Goal: Task Accomplishment & Management: Manage account settings

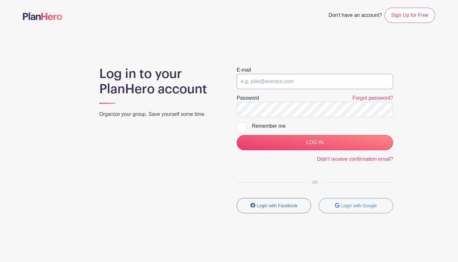
click at [269, 80] on input "email" at bounding box center [314, 81] width 156 height 15
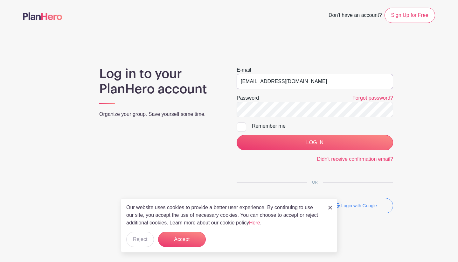
type input "[EMAIL_ADDRESS][DOMAIN_NAME]"
click at [314, 142] on input "LOG IN" at bounding box center [314, 142] width 156 height 15
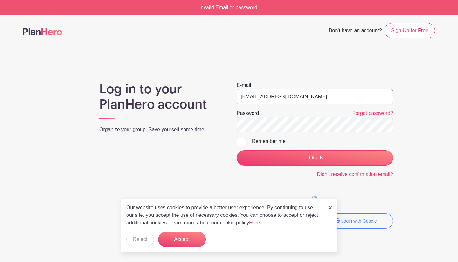
type input "STEWARDS@southendfestivalofperformingarts.Com"
click at [326, 158] on input "LOG IN" at bounding box center [314, 157] width 156 height 15
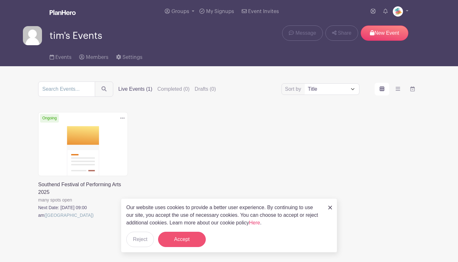
click at [188, 236] on button "Accept" at bounding box center [182, 238] width 48 height 15
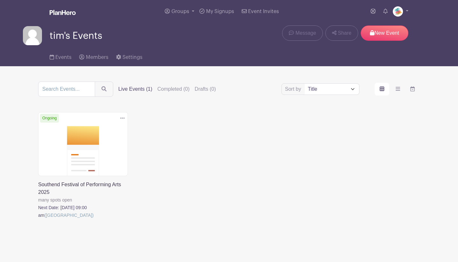
click at [38, 219] on link at bounding box center [38, 219] width 0 height 0
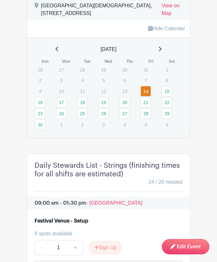
scroll to position [576, 0]
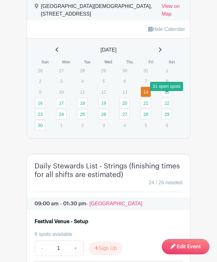
click at [168, 97] on link "15" at bounding box center [167, 91] width 10 height 10
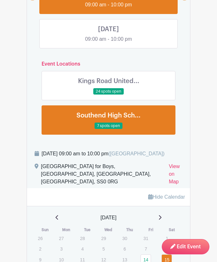
scroll to position [464, 0]
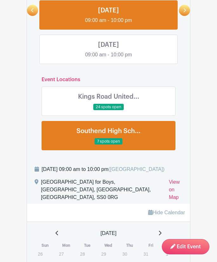
click at [109, 110] on link at bounding box center [109, 110] width 0 height 0
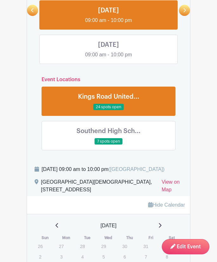
click at [109, 110] on link at bounding box center [109, 110] width 0 height 0
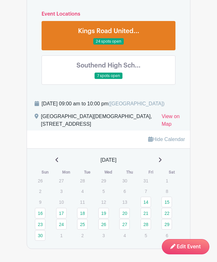
scroll to position [529, 0]
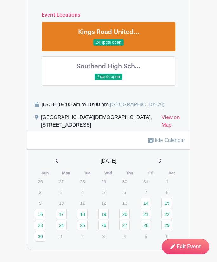
click at [109, 80] on link at bounding box center [109, 80] width 0 height 0
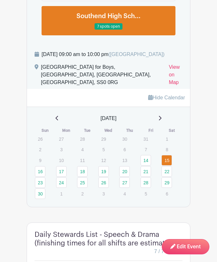
scroll to position [573, 0]
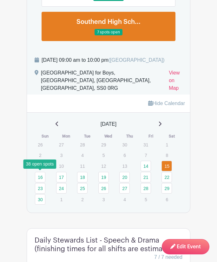
click at [41, 176] on link "16" at bounding box center [40, 177] width 10 height 10
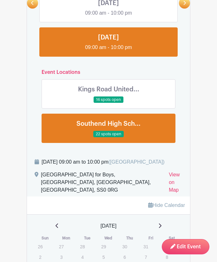
scroll to position [465, 0]
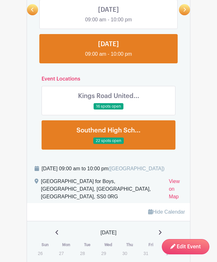
click at [109, 110] on link at bounding box center [109, 110] width 0 height 0
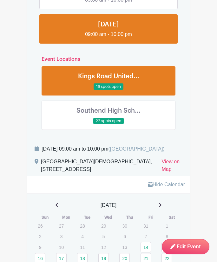
scroll to position [435, 0]
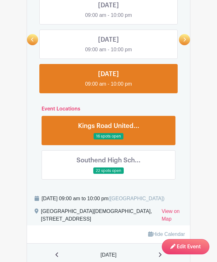
click at [109, 174] on link at bounding box center [109, 174] width 0 height 0
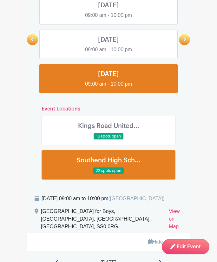
click at [109, 174] on link at bounding box center [109, 174] width 0 height 0
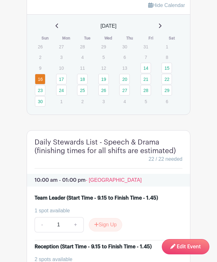
scroll to position [670, 0]
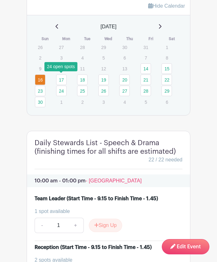
click at [62, 79] on link "17" at bounding box center [61, 79] width 10 height 10
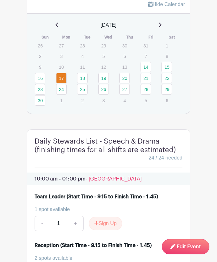
scroll to position [590, 0]
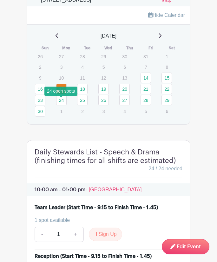
click at [62, 94] on link "17" at bounding box center [61, 89] width 10 height 10
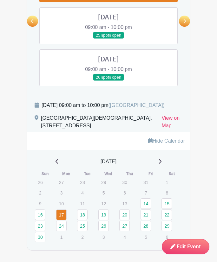
scroll to position [462, 0]
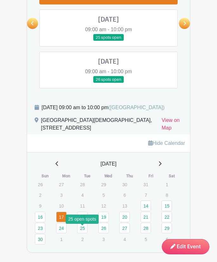
click at [83, 222] on link "18" at bounding box center [82, 216] width 10 height 10
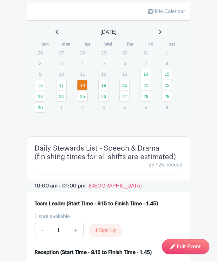
scroll to position [591, 0]
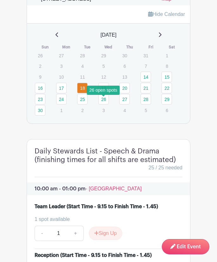
click at [104, 93] on link "19" at bounding box center [104, 88] width 10 height 10
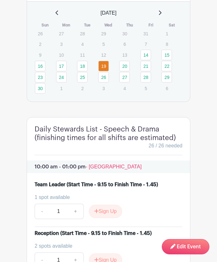
scroll to position [601, 0]
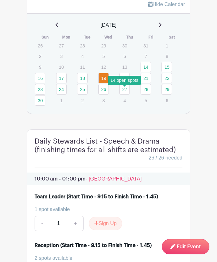
click at [126, 83] on link "20" at bounding box center [125, 78] width 10 height 10
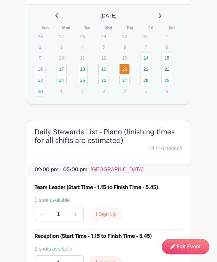
scroll to position [607, 0]
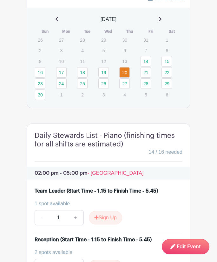
click at [154, 78] on td "21" at bounding box center [150, 72] width 21 height 11
click at [146, 78] on link "21" at bounding box center [146, 72] width 10 height 10
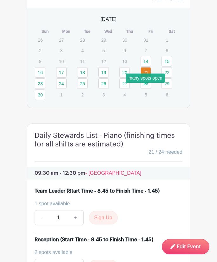
click at [148, 86] on link "28" at bounding box center [146, 83] width 10 height 10
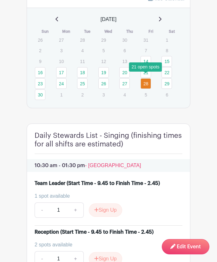
click at [146, 78] on link "21" at bounding box center [146, 72] width 10 height 10
click at [180, 108] on div "Hide Calendar [DATE] Sun Mon Tue Wed Thu Fri Sat 26 27 28 29 30 31 1 2 3 4 5 6 …" at bounding box center [108, 49] width 163 height 118
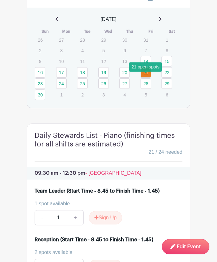
click at [145, 76] on link "21" at bounding box center [146, 72] width 10 height 10
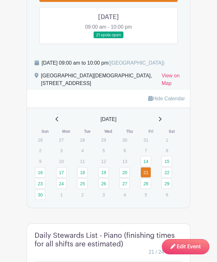
scroll to position [497, 0]
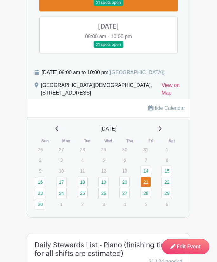
click at [186, 162] on div "[DATE] Sun Mon Tue Wed Thu Fri Sat 26 27 28 29 30 31 1 2 3 4 5 6 7 8 9 10 11 12…" at bounding box center [108, 167] width 163 height 85
click at [167, 187] on link "22" at bounding box center [167, 181] width 10 height 10
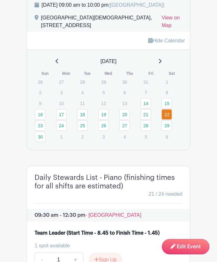
scroll to position [562, 0]
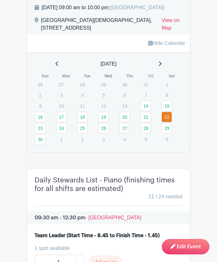
click at [184, 145] on div "[DATE] Sun Mon Tue Wed Thu Fri Sat 26 27 28 29 30 31 1 2 3 4 5 6 7 8 9 10 11 12…" at bounding box center [108, 102] width 163 height 85
click at [42, 133] on link "23" at bounding box center [40, 128] width 10 height 10
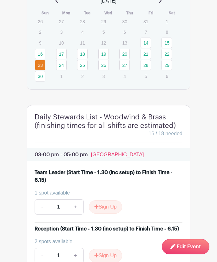
scroll to position [625, 0]
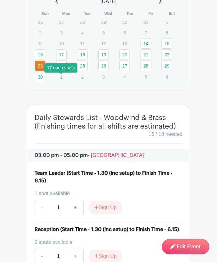
click at [64, 71] on link "24" at bounding box center [61, 65] width 10 height 10
click at [62, 71] on link "24" at bounding box center [61, 65] width 10 height 10
click at [61, 71] on link "24" at bounding box center [61, 65] width 10 height 10
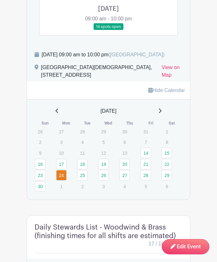
scroll to position [493, 0]
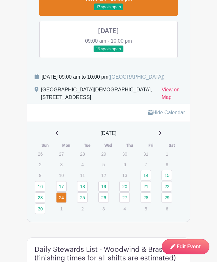
click at [92, 181] on td "11" at bounding box center [87, 174] width 21 height 11
click at [83, 202] on link "25" at bounding box center [82, 197] width 10 height 10
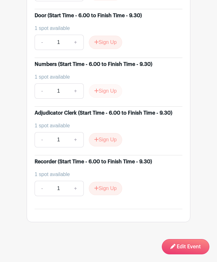
scroll to position [1341, 0]
click at [31, 203] on div "Team Leader (Start Time - 5.45 to Finish Time - 9.30) 1 spot available - 1 + Si…" at bounding box center [108, 33] width 163 height 340
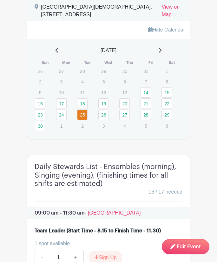
scroll to position [575, 0]
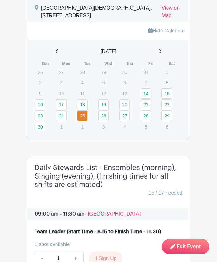
click at [112, 132] on td "3" at bounding box center [108, 126] width 21 height 11
click at [105, 121] on link "26" at bounding box center [104, 115] width 10 height 10
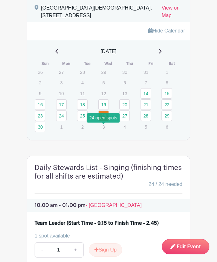
click at [105, 121] on link "26" at bounding box center [104, 115] width 10 height 10
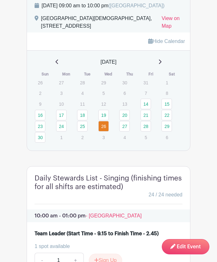
scroll to position [565, 0]
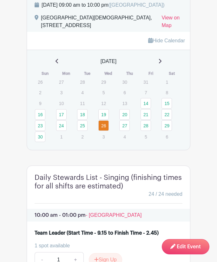
click at [153, 150] on div "Hide Calendar [DATE] Sun Mon Tue Wed Thu Fri Sat 26 27 28 29 30 31 1 2 3 4 5 6 …" at bounding box center [108, 91] width 163 height 118
click at [126, 131] on link "27" at bounding box center [125, 125] width 10 height 10
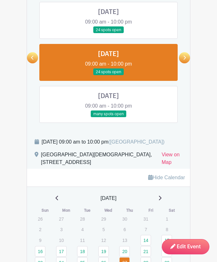
scroll to position [423, 0]
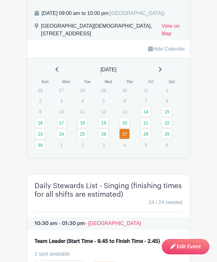
scroll to position [568, 0]
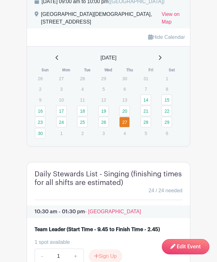
click at [158, 146] on div "Hide Calendar [DATE] Sun Mon Tue Wed Thu Fri Sat 26 27 28 29 30 31 1 2 3 4 5 6 …" at bounding box center [108, 87] width 163 height 118
click at [147, 127] on link "28" at bounding box center [146, 122] width 10 height 10
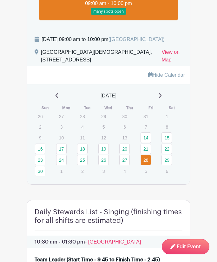
scroll to position [508, 0]
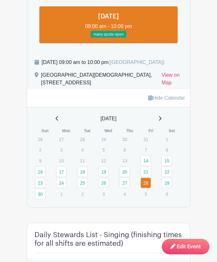
click at [178, 199] on td "6" at bounding box center [171, 193] width 21 height 11
click at [167, 188] on link "29" at bounding box center [167, 182] width 10 height 10
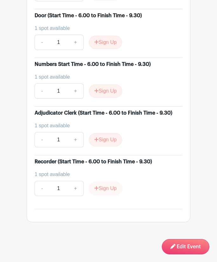
scroll to position [1670, 0]
click at [153, 198] on div "Recorder (Start Time - 6.00 to Finish Time - 9.30) 1 spot available - 1 + Sign …" at bounding box center [109, 178] width 148 height 41
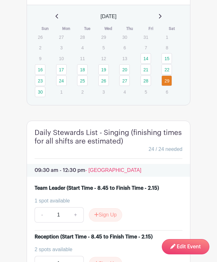
scroll to position [609, 0]
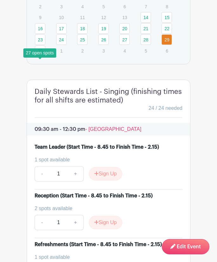
click at [41, 56] on link "30" at bounding box center [40, 50] width 10 height 10
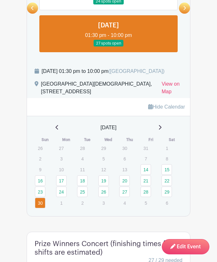
scroll to position [431, 0]
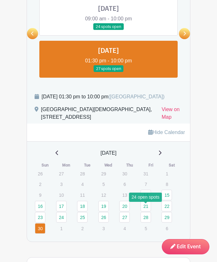
click at [148, 200] on link "14" at bounding box center [146, 194] width 10 height 10
click at [147, 200] on link "14" at bounding box center [146, 194] width 10 height 10
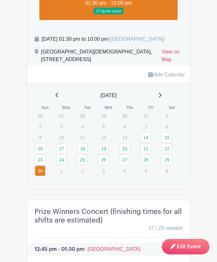
scroll to position [499, 0]
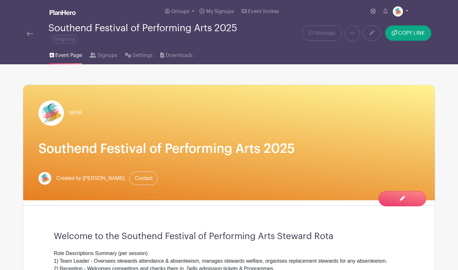
click at [407, 11] on link at bounding box center [401, 11] width 16 height 10
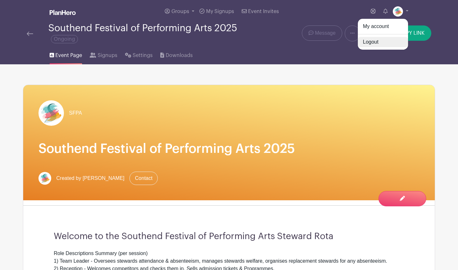
click at [393, 43] on link "Logout" at bounding box center [383, 42] width 50 height 10
